Goal: Check status: Check status

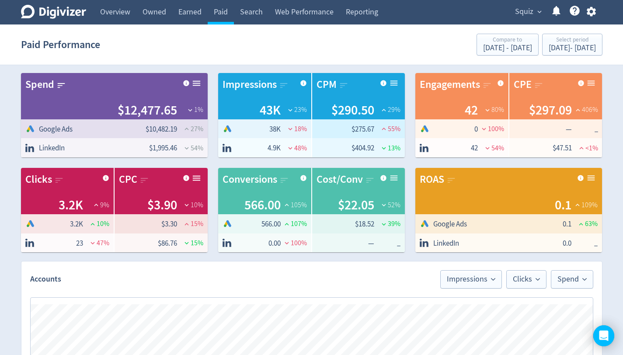
click at [536, 12] on span "expand_more" at bounding box center [540, 12] width 8 height 8
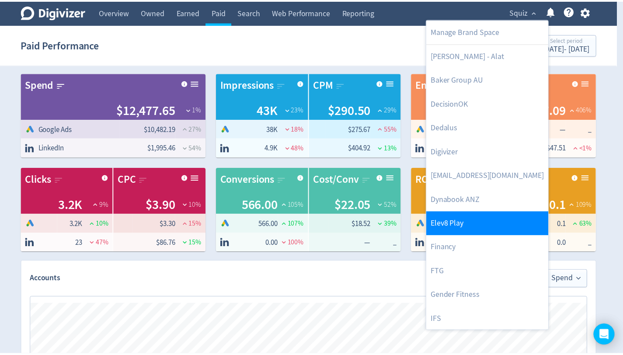
scroll to position [85, 0]
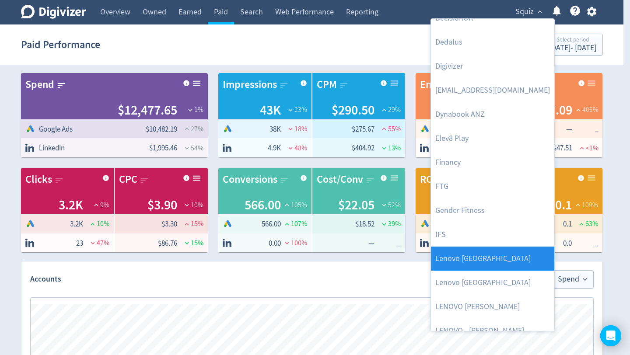
click at [505, 255] on link "Lenovo [GEOGRAPHIC_DATA]" at bounding box center [492, 259] width 123 height 24
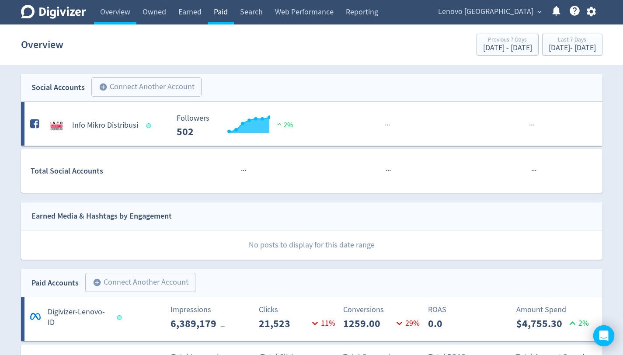
click at [220, 12] on link "Paid" at bounding box center [221, 12] width 26 height 24
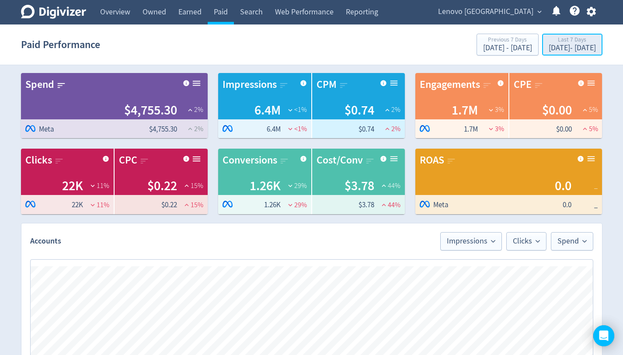
click at [579, 47] on div "[DATE] - [DATE]" at bounding box center [572, 48] width 47 height 8
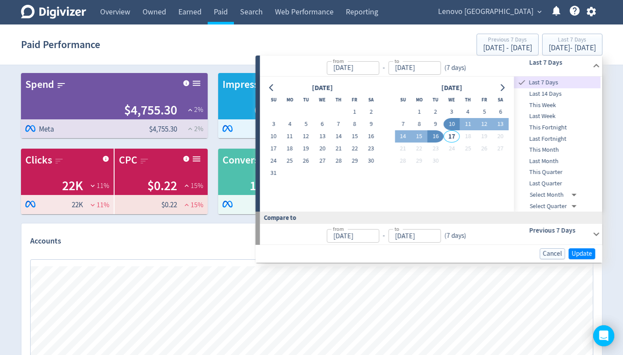
click at [557, 150] on span "This Month" at bounding box center [557, 150] width 87 height 10
type input "[DATE]"
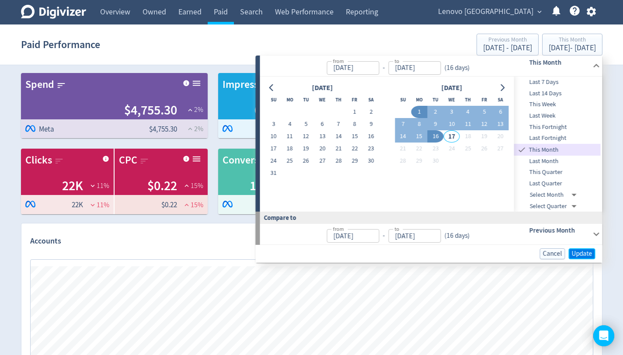
click at [591, 254] on span "Update" at bounding box center [582, 253] width 21 height 7
